Goal: Complete application form

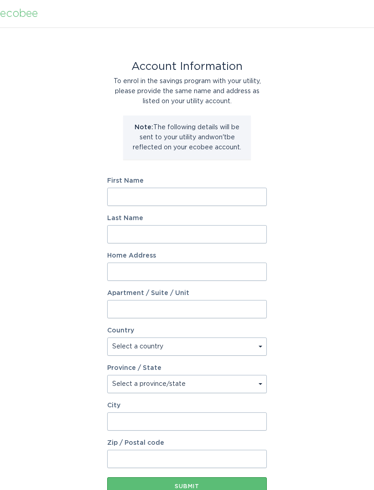
click at [241, 198] on input "First Name" at bounding box center [187, 197] width 160 height 18
type input "[PERSON_NAME]"
type input "Hennighausen"
type input "[STREET_ADDRESS]"
select select "US"
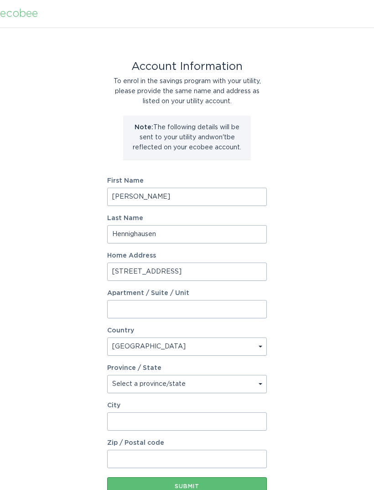
type input "[GEOGRAPHIC_DATA]"
type input "27408"
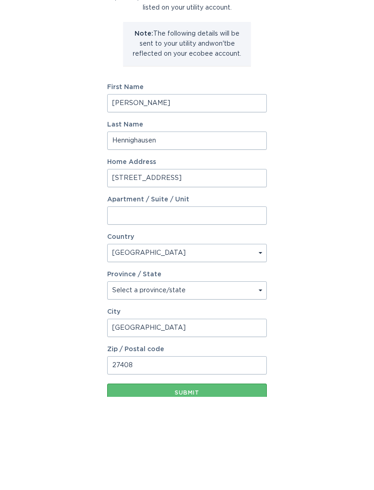
click at [257, 375] on select "Select a province/state [US_STATE] [US_STATE] [US_STATE] [US_STATE] [US_STATE] …" at bounding box center [187, 384] width 160 height 18
select select "NC"
click at [229, 300] on input "Apartment / Suite / Unit" at bounding box center [187, 309] width 160 height 18
click at [313, 196] on div "Account Information To enrol in the savings program with your utility, please p…" at bounding box center [187, 279] width 374 height 504
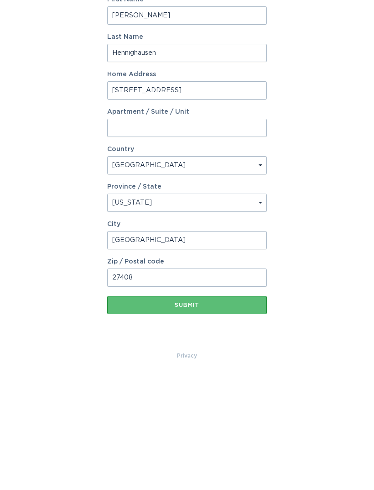
scroll to position [66, 0]
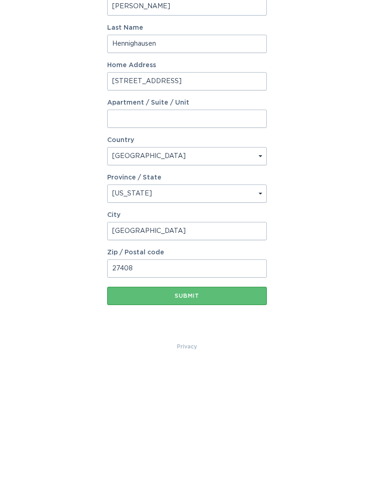
click at [237, 418] on div "Submit" at bounding box center [187, 420] width 151 height 5
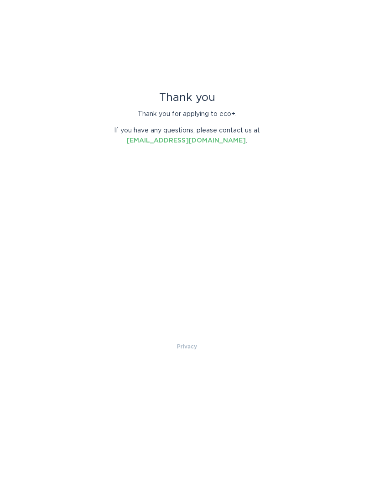
scroll to position [0, 0]
